Goal: Information Seeking & Learning: Learn about a topic

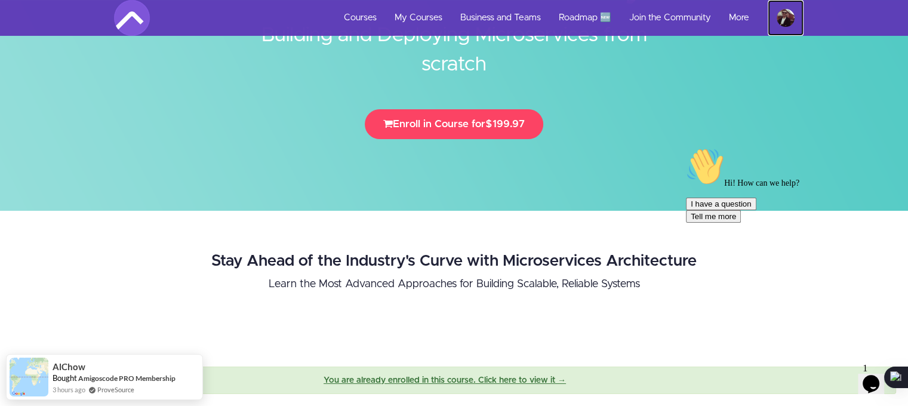
click at [788, 19] on img at bounding box center [786, 18] width 18 height 18
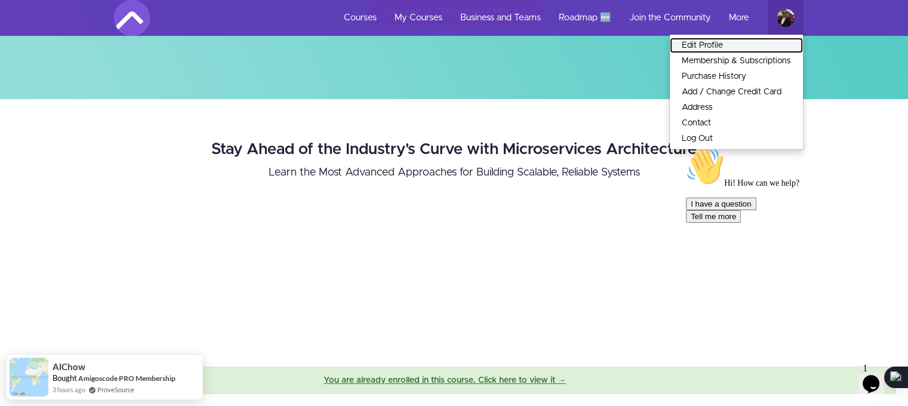
scroll to position [298, 0]
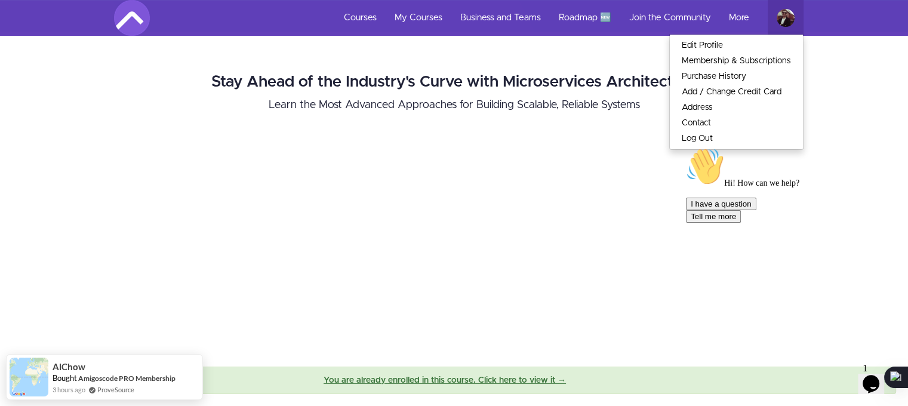
click at [522, 88] on h2 "Stay Ahead of the Industry's Curve with Microservices Architecture" at bounding box center [453, 81] width 599 height 17
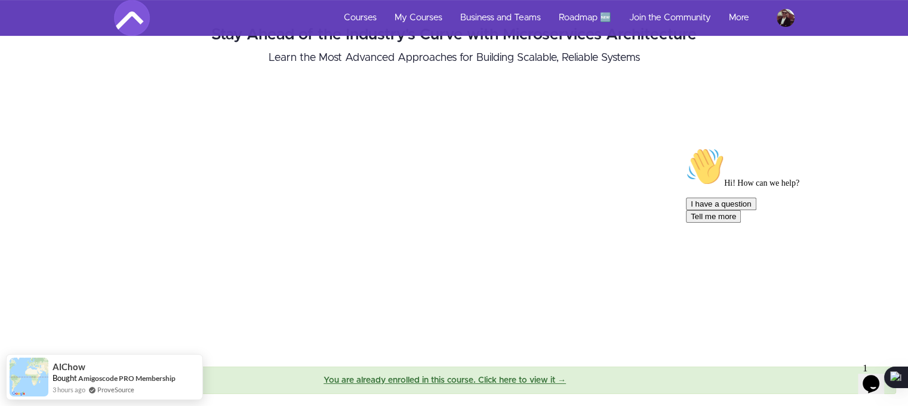
scroll to position [418, 0]
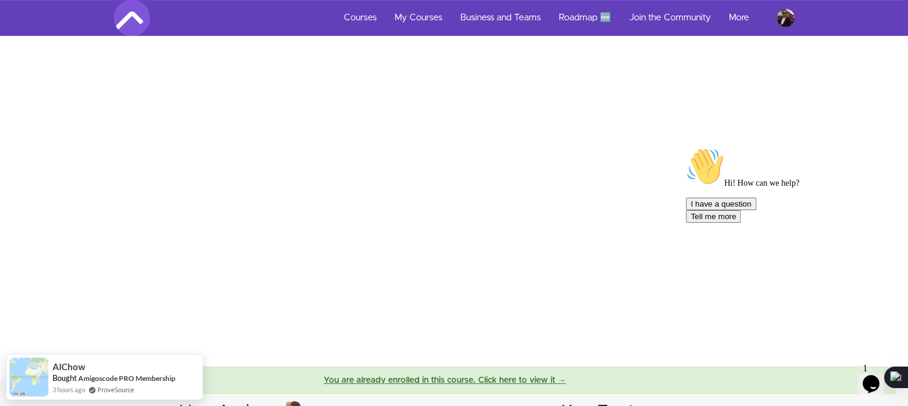
click at [686, 147] on icon "Chat attention grabber" at bounding box center [686, 147] width 0 height 0
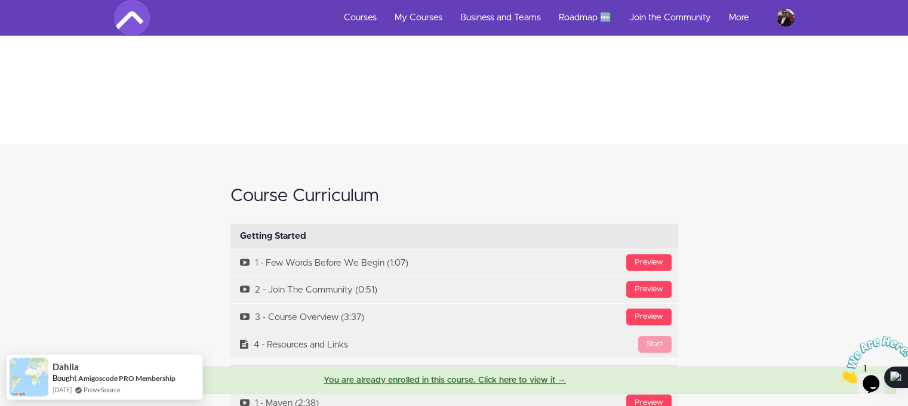
scroll to position [3283, 0]
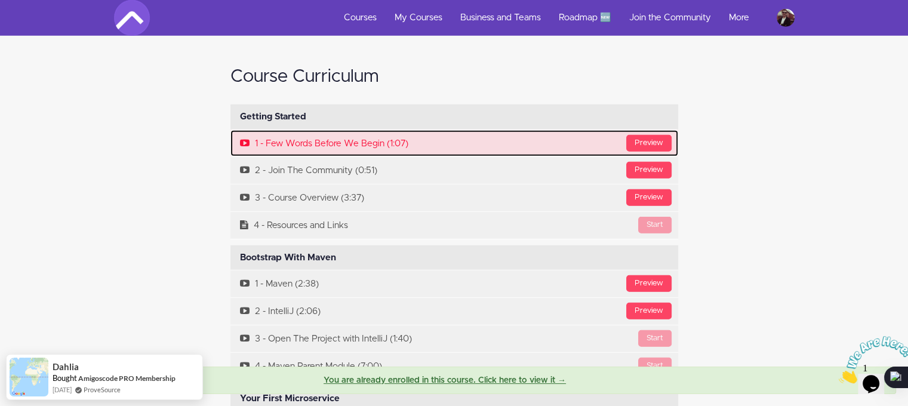
click at [252, 138] on span at bounding box center [247, 143] width 15 height 10
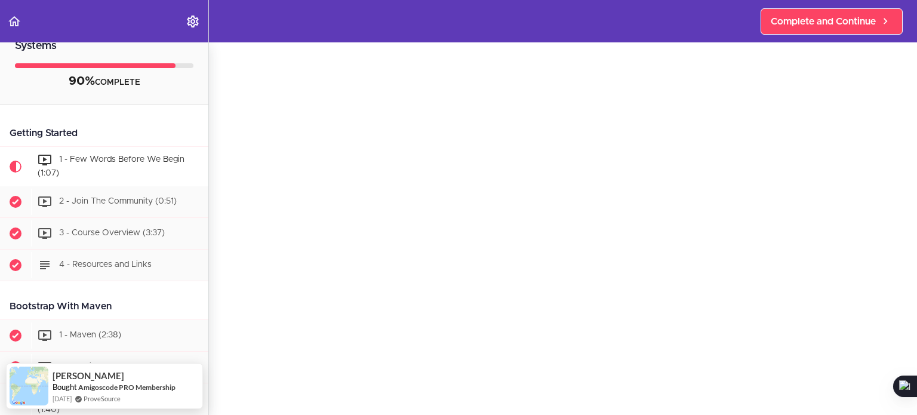
scroll to position [60, 0]
click at [894, 52] on div "1 - Few Words Before We Begin Complete and Continue 1 - Follow us on LinkedIn 2…" at bounding box center [563, 169] width 708 height 372
click at [146, 207] on div "2 - Join The Community (0:51)" at bounding box center [119, 202] width 177 height 26
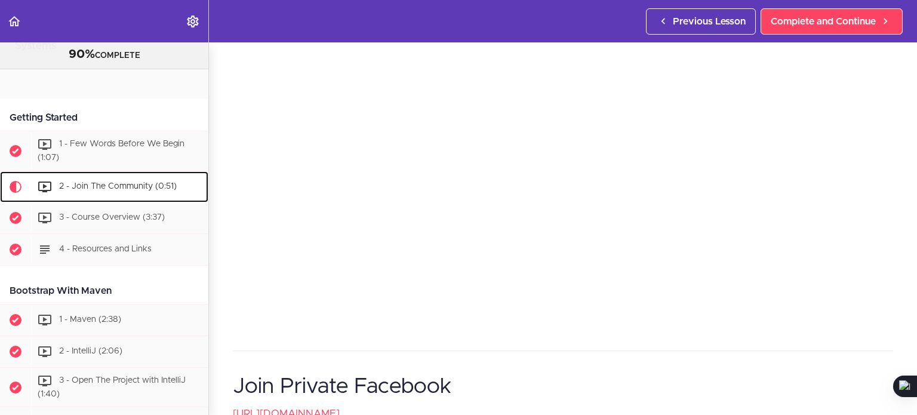
scroll to position [134, 0]
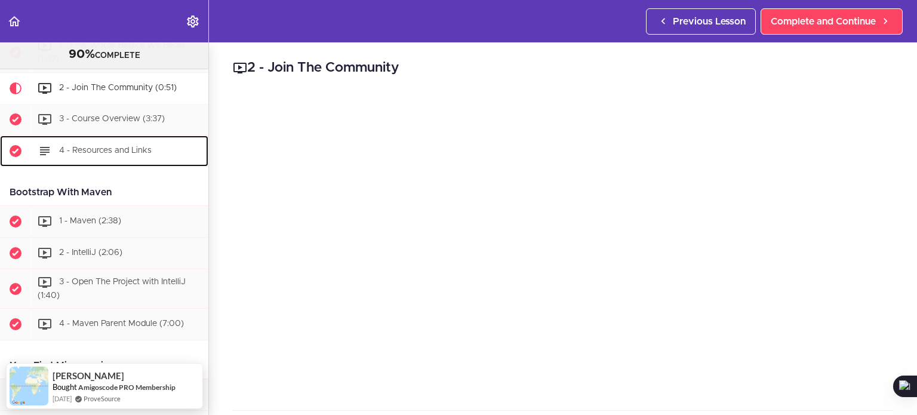
click at [62, 146] on span "4 - Resources and Links" at bounding box center [105, 150] width 93 height 8
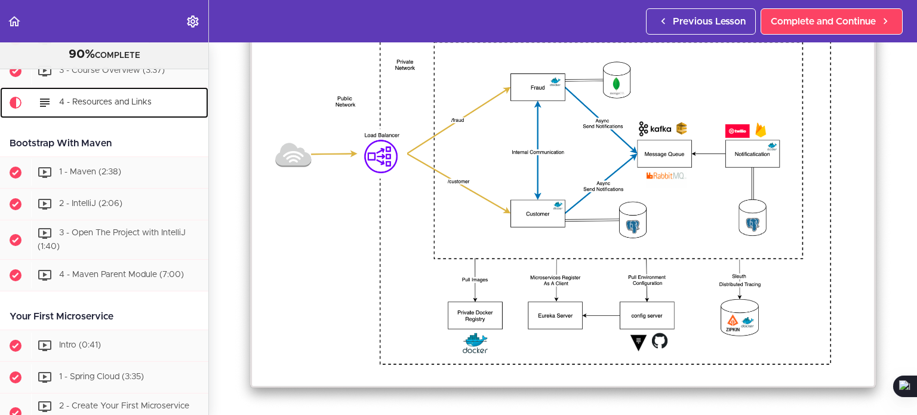
scroll to position [215, 0]
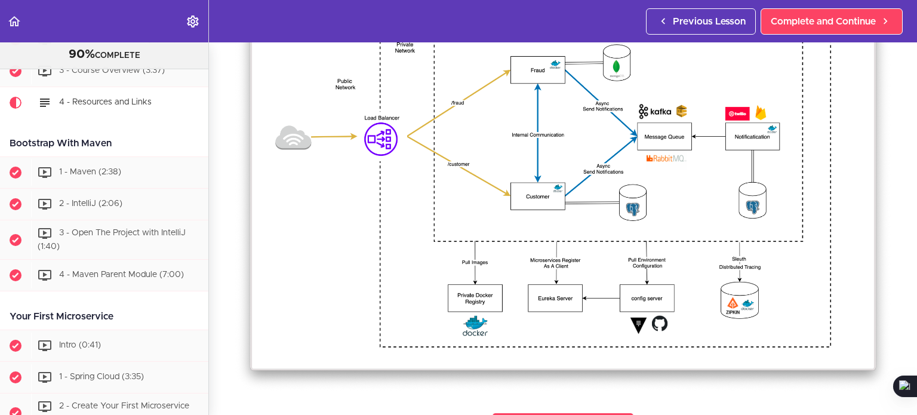
click at [299, 169] on img at bounding box center [563, 186] width 660 height 414
click at [295, 124] on img at bounding box center [563, 186] width 660 height 414
click at [296, 124] on img at bounding box center [563, 186] width 660 height 414
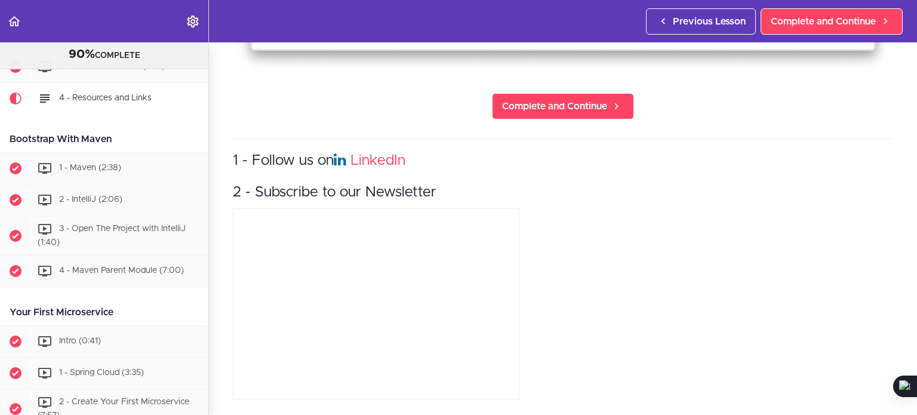
scroll to position [183, 0]
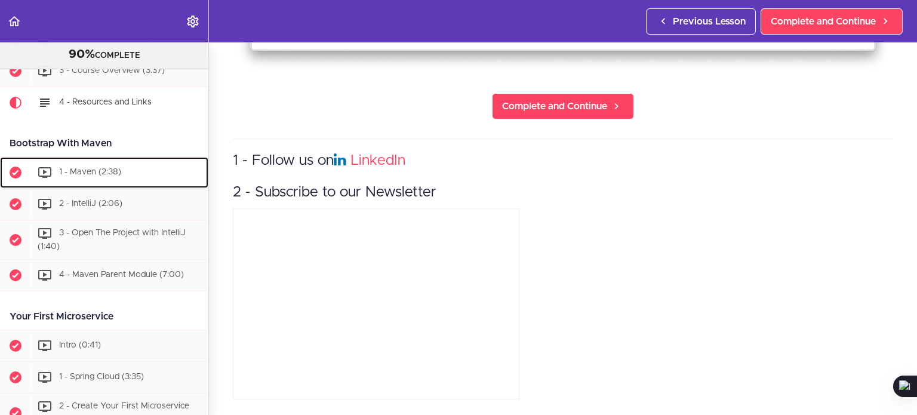
click at [114, 165] on div "1 - Maven (2:38)" at bounding box center [119, 172] width 177 height 26
